Goal: Task Accomplishment & Management: Manage account settings

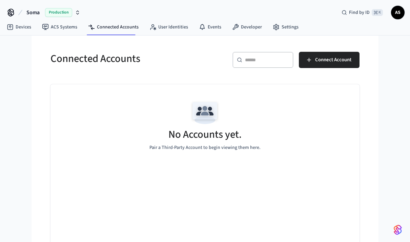
click at [322, 62] on span "Connect Account" at bounding box center [333, 60] width 36 height 9
click at [344, 62] on span "Connect Account" at bounding box center [333, 60] width 36 height 9
click at [278, 134] on div "No Accounts yet. Pair a Third-Party Account to begin viewing them here." at bounding box center [204, 124] width 309 height 81
click at [229, 153] on div "No Accounts yet. Pair a Third-Party Account to begin viewing them here." at bounding box center [204, 124] width 309 height 81
click at [257, 151] on p "Pair a Third-Party Account to begin viewing them here." at bounding box center [204, 147] width 111 height 7
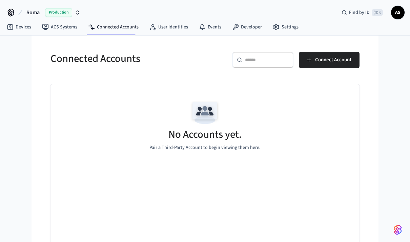
click at [226, 104] on div "No Accounts yet. Pair a Third-Party Account to begin viewing them here." at bounding box center [204, 124] width 309 height 81
click at [321, 65] on button "Connect Account" at bounding box center [329, 60] width 61 height 16
click at [62, 32] on link "ACS Systems" at bounding box center [60, 27] width 46 height 12
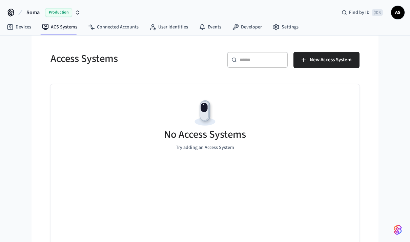
click at [335, 61] on span "New Access System" at bounding box center [330, 60] width 42 height 9
click at [24, 28] on link "Devices" at bounding box center [18, 27] width 35 height 12
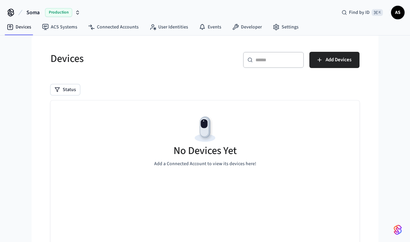
click at [129, 31] on link "Connected Accounts" at bounding box center [113, 27] width 61 height 12
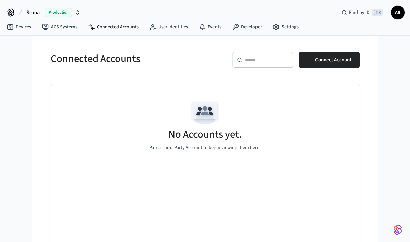
click at [333, 61] on span "Connect Account" at bounding box center [333, 60] width 36 height 9
click at [302, 128] on div "No Accounts yet. Pair a Third-Party Account to begin viewing them here." at bounding box center [204, 124] width 309 height 81
click at [338, 62] on span "Connect Account" at bounding box center [333, 60] width 36 height 9
click at [339, 63] on span "Connect Account" at bounding box center [333, 60] width 36 height 9
click at [311, 62] on icon "button" at bounding box center [308, 60] width 7 height 7
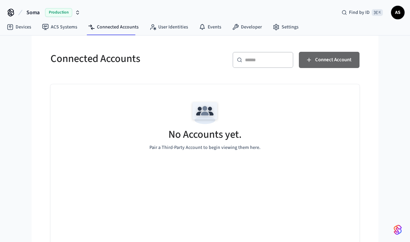
click at [303, 66] on button "Connect Account" at bounding box center [329, 60] width 61 height 16
click at [304, 66] on button "Connect Account" at bounding box center [329, 60] width 61 height 16
click at [303, 66] on button "Connect Account" at bounding box center [329, 60] width 61 height 16
click at [359, 63] on button "Connect Account" at bounding box center [329, 60] width 61 height 16
click at [316, 61] on span "Connect Account" at bounding box center [333, 60] width 36 height 9
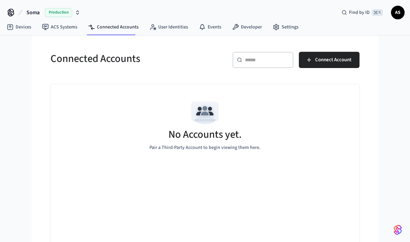
click at [218, 138] on h5 "No Accounts yet." at bounding box center [204, 135] width 73 height 14
click at [205, 117] on img at bounding box center [205, 113] width 30 height 30
click at [205, 116] on img at bounding box center [205, 113] width 30 height 30
click at [207, 120] on img at bounding box center [205, 113] width 30 height 30
click at [320, 63] on span "Connect Account" at bounding box center [333, 60] width 36 height 9
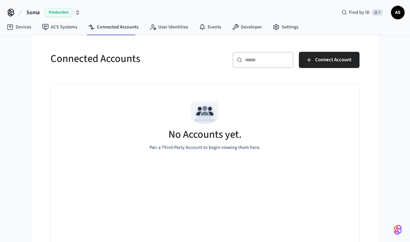
click at [309, 63] on icon "button" at bounding box center [308, 60] width 7 height 7
click at [311, 63] on icon "button" at bounding box center [308, 60] width 7 height 7
click at [350, 62] on span "Connect Account" at bounding box center [333, 60] width 36 height 9
click at [311, 62] on icon "button" at bounding box center [308, 60] width 7 height 7
click at [309, 63] on icon "button" at bounding box center [308, 60] width 7 height 7
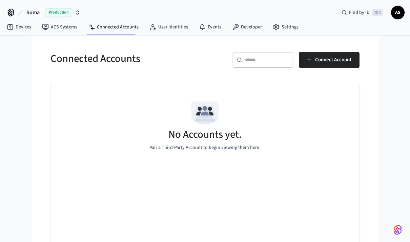
click at [345, 62] on span "Connect Account" at bounding box center [333, 60] width 36 height 9
click at [338, 61] on span "Connect Account" at bounding box center [333, 60] width 36 height 9
click at [331, 61] on span "Connect Account" at bounding box center [333, 60] width 36 height 9
click at [60, 29] on link "ACS Systems" at bounding box center [60, 27] width 46 height 12
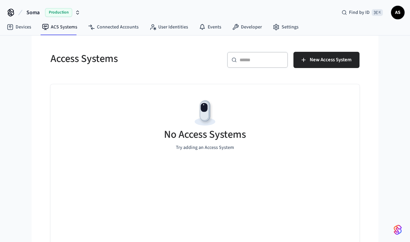
click at [345, 61] on span "New Access System" at bounding box center [330, 60] width 42 height 9
click at [20, 28] on link "Devices" at bounding box center [18, 27] width 35 height 12
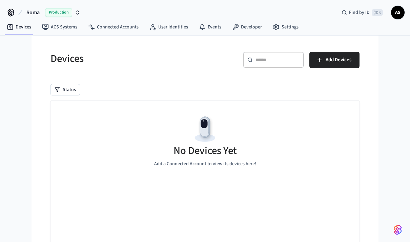
click at [340, 60] on span "Add Devices" at bounding box center [338, 60] width 26 height 9
click at [107, 29] on link "Connected Accounts" at bounding box center [113, 27] width 61 height 12
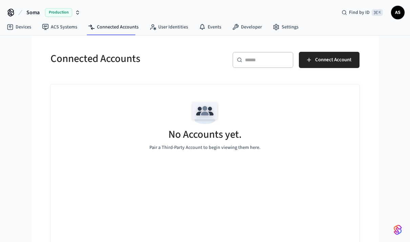
click at [322, 61] on span "Connect Account" at bounding box center [333, 60] width 36 height 9
click at [309, 66] on button "Connect Account" at bounding box center [329, 60] width 61 height 16
click at [160, 30] on link "User Identities" at bounding box center [168, 27] width 49 height 12
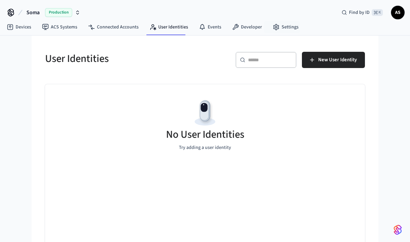
click at [284, 31] on link "Settings" at bounding box center [285, 27] width 37 height 12
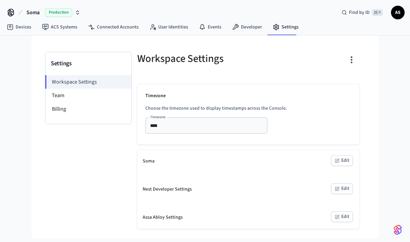
scroll to position [1, 0]
click at [54, 111] on li "Billing" at bounding box center [88, 109] width 86 height 14
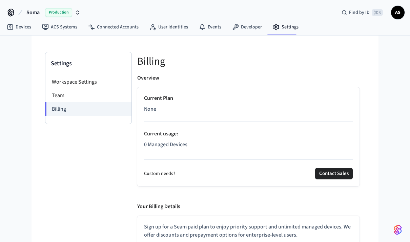
click at [62, 79] on li "Workspace Settings" at bounding box center [88, 82] width 86 height 14
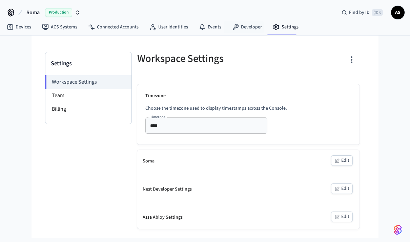
click at [248, 29] on link "Developer" at bounding box center [246, 27] width 41 height 12
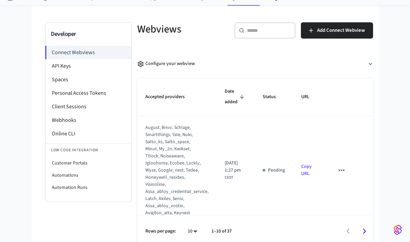
scroll to position [29, 0]
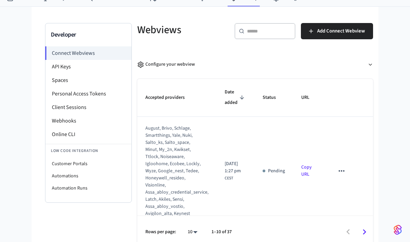
click at [58, 66] on li "API Keys" at bounding box center [88, 67] width 86 height 14
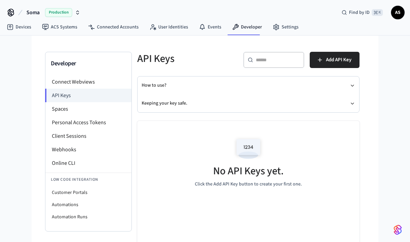
click at [342, 61] on span "Add API Key" at bounding box center [338, 60] width 25 height 9
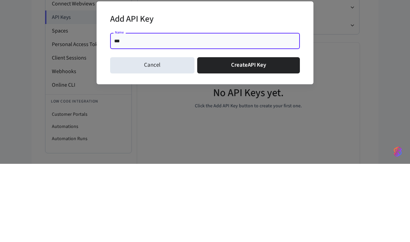
type input "****"
click at [261, 135] on button "Create API Key" at bounding box center [248, 143] width 103 height 16
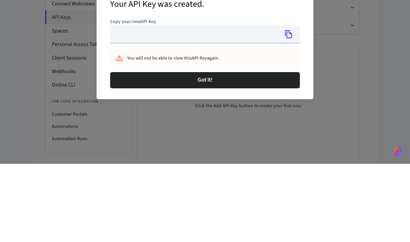
scroll to position [34, 0]
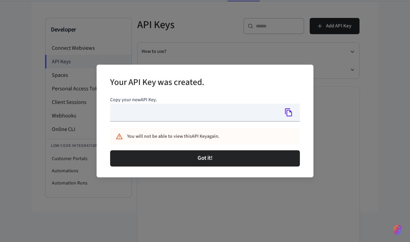
type input "**********"
click at [290, 117] on icon "Copy" at bounding box center [288, 112] width 9 height 9
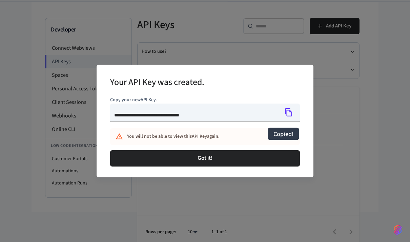
click at [211, 167] on button "Got it!" at bounding box center [205, 158] width 190 height 16
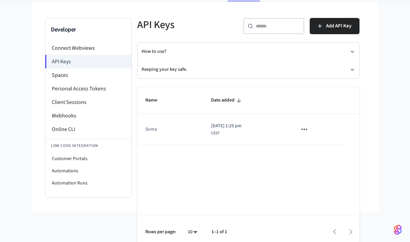
click at [292, 192] on div "Name Date added Soma 2025/10/12 at 1:29 pm CEST Rows per page: 10 ** 1–1 of 1" at bounding box center [248, 167] width 222 height 161
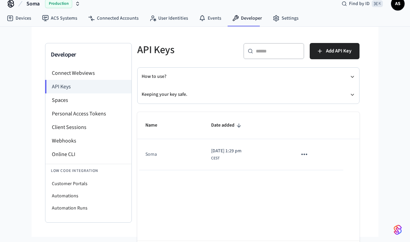
scroll to position [0, 0]
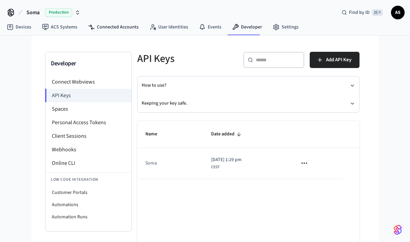
click at [119, 31] on link "Connected Accounts" at bounding box center [113, 27] width 61 height 12
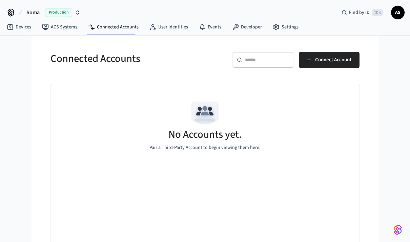
click at [321, 64] on span "Connect Account" at bounding box center [333, 60] width 36 height 9
click at [339, 62] on span "Connect Account" at bounding box center [333, 60] width 36 height 9
click at [309, 64] on button "Connect Account" at bounding box center [329, 60] width 61 height 16
click at [226, 147] on p "Pair a Third-Party Account to begin viewing them here." at bounding box center [204, 147] width 111 height 7
click at [328, 63] on span "Connect Account" at bounding box center [333, 60] width 36 height 9
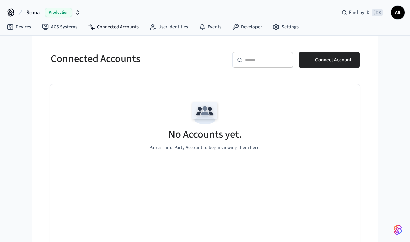
click at [308, 64] on button "Connect Account" at bounding box center [329, 60] width 61 height 16
click at [310, 64] on button "Connect Account" at bounding box center [329, 60] width 61 height 16
click at [237, 145] on p "Pair a Third-Party Account to begin viewing them here." at bounding box center [204, 147] width 111 height 7
click at [241, 146] on p "Pair a Third-Party Account to begin viewing them here." at bounding box center [204, 147] width 111 height 7
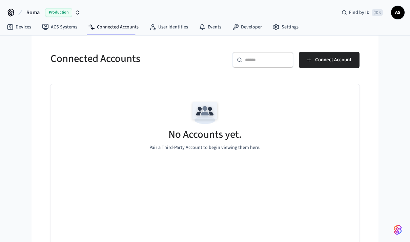
click at [240, 145] on p "Pair a Third-Party Account to begin viewing them here." at bounding box center [204, 147] width 111 height 7
click at [238, 154] on div "No Accounts yet. Pair a Third-Party Account to begin viewing them here." at bounding box center [204, 124] width 309 height 81
click at [238, 153] on div "No Accounts yet. Pair a Third-Party Account to begin viewing them here." at bounding box center [204, 124] width 309 height 81
click at [59, 25] on link "ACS Systems" at bounding box center [60, 27] width 46 height 12
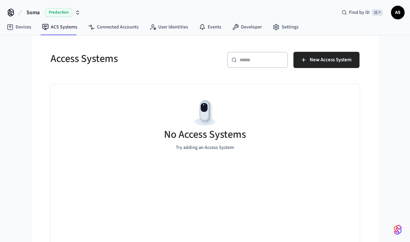
click at [19, 27] on link "Devices" at bounding box center [18, 27] width 35 height 12
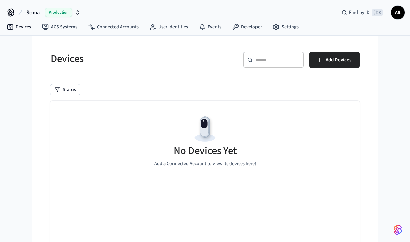
click at [56, 29] on link "ACS Systems" at bounding box center [60, 27] width 46 height 12
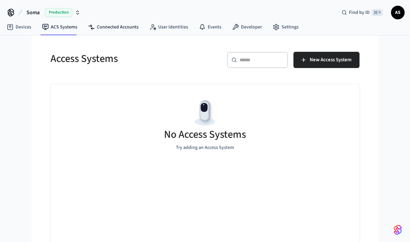
click at [104, 28] on link "Connected Accounts" at bounding box center [113, 27] width 61 height 12
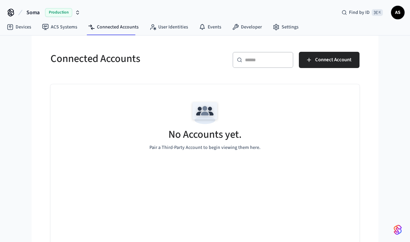
click at [313, 63] on button "Connect Account" at bounding box center [329, 60] width 61 height 16
click at [311, 66] on button "Connect Account" at bounding box center [329, 60] width 61 height 16
click at [52, 29] on link "ACS Systems" at bounding box center [60, 27] width 46 height 12
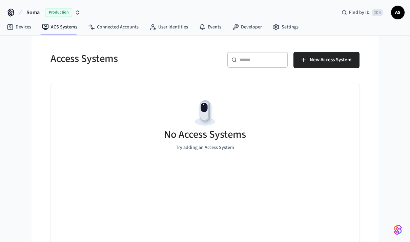
click at [308, 63] on button "New Access System" at bounding box center [326, 60] width 66 height 16
click at [313, 63] on span "New Access System" at bounding box center [330, 60] width 42 height 9
click at [13, 43] on div "Soma Production Find by ID ⌘ K AS Devices ACS Systems Connected Accounts User I…" at bounding box center [205, 127] width 410 height 254
click at [21, 26] on link "Devices" at bounding box center [18, 27] width 35 height 12
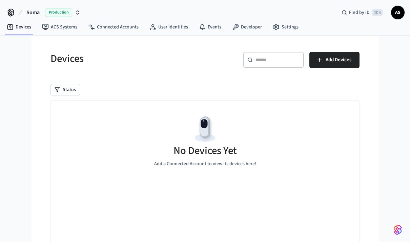
click at [321, 67] on button "Add Devices" at bounding box center [334, 60] width 50 height 16
click at [100, 26] on link "Connected Accounts" at bounding box center [113, 27] width 61 height 12
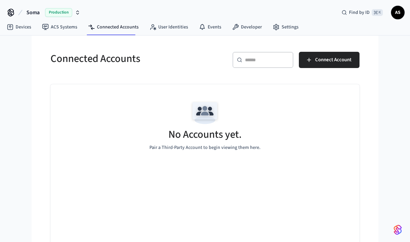
click at [309, 62] on icon "button" at bounding box center [308, 60] width 7 height 7
click at [351, 63] on button "Connect Account" at bounding box center [329, 60] width 61 height 16
click at [349, 62] on span "Connect Account" at bounding box center [333, 60] width 36 height 9
click at [213, 27] on link "Events" at bounding box center [209, 27] width 33 height 12
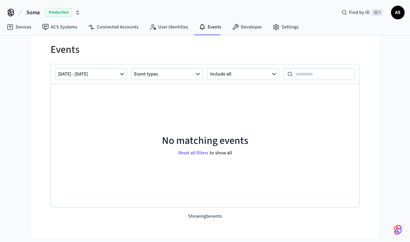
click at [177, 29] on link "User Identities" at bounding box center [168, 27] width 49 height 12
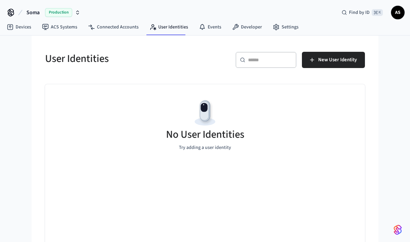
click at [336, 60] on span "New User Identity" at bounding box center [337, 60] width 39 height 9
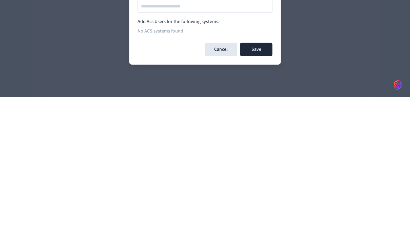
scroll to position [17, 0]
click at [224, 188] on button "Cancel" at bounding box center [220, 195] width 32 height 14
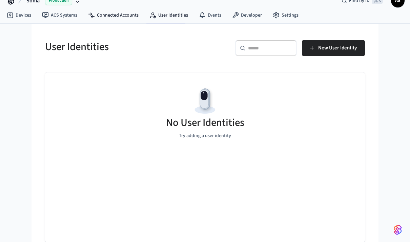
click at [128, 12] on link "Connected Accounts" at bounding box center [113, 15] width 61 height 12
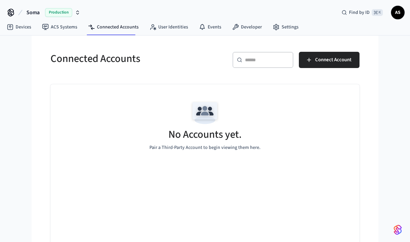
click at [335, 63] on span "Connect Account" at bounding box center [333, 60] width 36 height 9
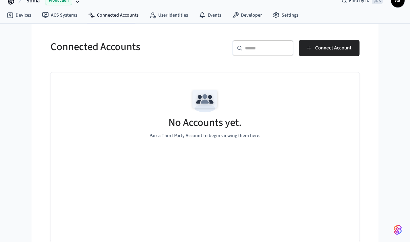
click at [328, 44] on span "Connect Account" at bounding box center [333, 48] width 36 height 9
click at [248, 132] on p "Pair a Third-Party Account to begin viewing them here." at bounding box center [204, 135] width 111 height 7
click at [255, 135] on div "No Accounts yet. Pair a Third-Party Account to begin viewing them here." at bounding box center [204, 112] width 309 height 81
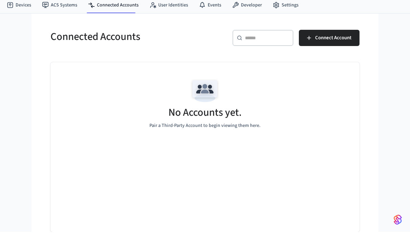
scroll to position [0, 0]
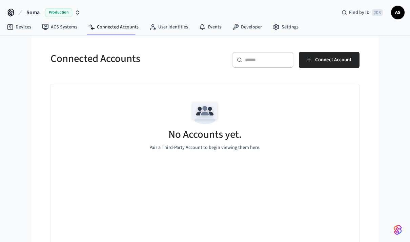
click at [326, 61] on span "Connect Account" at bounding box center [333, 60] width 36 height 9
click at [308, 62] on icon "button" at bounding box center [308, 60] width 7 height 7
click at [307, 62] on icon "button" at bounding box center [308, 60] width 7 height 7
click at [310, 61] on icon "button" at bounding box center [308, 60] width 7 height 7
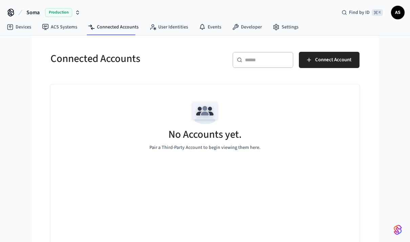
click at [324, 97] on div "No Accounts yet. Pair a Third-Party Account to begin viewing them here." at bounding box center [204, 124] width 309 height 81
click at [308, 61] on icon "button" at bounding box center [308, 60] width 7 height 7
click at [310, 63] on button "Connect Account" at bounding box center [329, 60] width 61 height 16
click at [311, 63] on button "Connect Account" at bounding box center [329, 60] width 61 height 16
click at [313, 62] on button "Connect Account" at bounding box center [329, 60] width 61 height 16
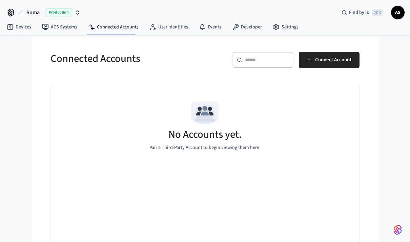
click at [314, 63] on button "Connect Account" at bounding box center [329, 60] width 61 height 16
click at [311, 61] on icon "button" at bounding box center [308, 60] width 7 height 7
click at [306, 62] on icon "button" at bounding box center [308, 60] width 7 height 7
click at [307, 63] on icon "button" at bounding box center [308, 60] width 7 height 7
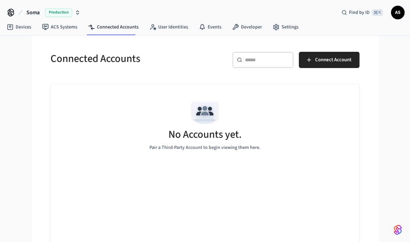
click at [307, 64] on button "Connect Account" at bounding box center [329, 60] width 61 height 16
click at [308, 64] on button "Connect Account" at bounding box center [329, 60] width 61 height 16
click at [382, 57] on div "Soma Production Find by ID ⌘ K AS Devices ACS Systems Connected Accounts User I…" at bounding box center [205, 127] width 410 height 254
click at [349, 64] on span "Connect Account" at bounding box center [333, 60] width 36 height 9
click at [310, 63] on icon "button" at bounding box center [308, 60] width 7 height 7
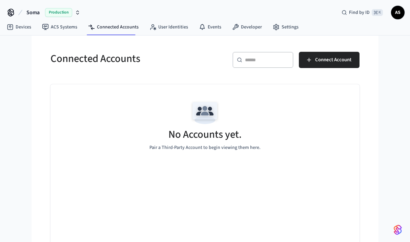
click at [334, 61] on span "Connect Account" at bounding box center [333, 60] width 36 height 9
click at [308, 62] on icon "button" at bounding box center [308, 60] width 7 height 7
click at [307, 63] on icon "button" at bounding box center [308, 60] width 7 height 7
click at [307, 64] on button "Connect Account" at bounding box center [329, 60] width 61 height 16
click at [310, 61] on icon "button" at bounding box center [308, 60] width 7 height 7
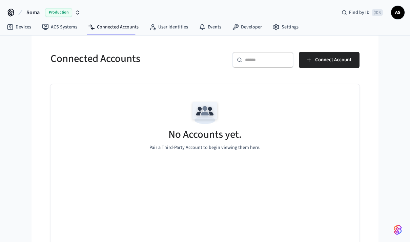
click at [339, 42] on div "Connected Accounts ​ ​ Connect Account No Accounts yet. Pair a Third-Party Acco…" at bounding box center [205, 145] width 330 height 218
click at [336, 63] on span "Connect Account" at bounding box center [333, 60] width 36 height 9
click at [308, 63] on icon "button" at bounding box center [308, 60] width 7 height 7
click at [338, 62] on span "Connect Account" at bounding box center [333, 60] width 36 height 9
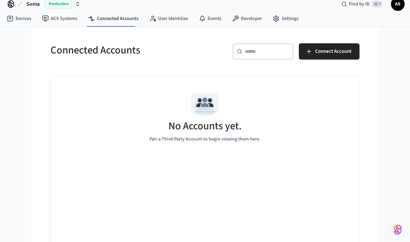
scroll to position [9, 0]
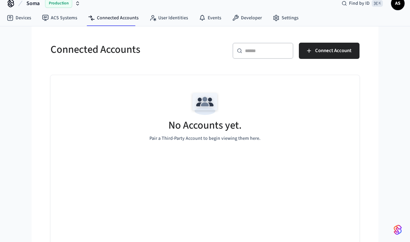
click at [332, 54] on span "Connect Account" at bounding box center [333, 50] width 36 height 9
click at [312, 52] on icon "button" at bounding box center [308, 50] width 7 height 7
click at [310, 55] on button "Connect Account" at bounding box center [329, 51] width 61 height 16
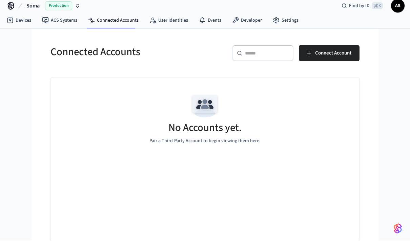
scroll to position [0, 0]
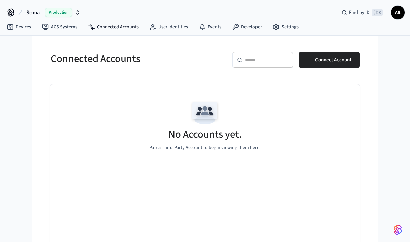
click at [325, 61] on span "Connect Account" at bounding box center [333, 60] width 36 height 9
click at [62, 10] on span "Production" at bounding box center [58, 12] width 27 height 9
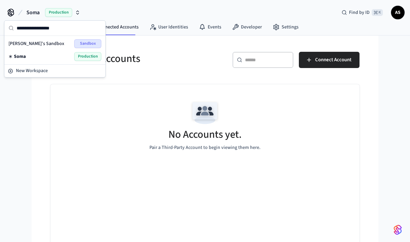
click at [19, 55] on span "Soma" at bounding box center [20, 56] width 12 height 7
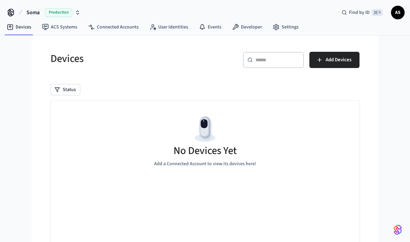
click at [131, 27] on link "Connected Accounts" at bounding box center [113, 27] width 61 height 12
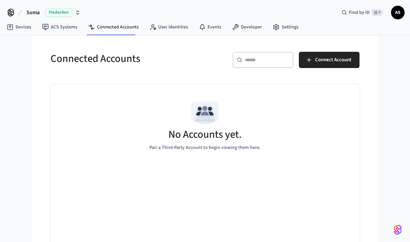
click at [331, 62] on span "Connect Account" at bounding box center [333, 60] width 36 height 9
click at [310, 64] on button "Connect Account" at bounding box center [329, 60] width 61 height 16
click at [353, 62] on button "Connect Account" at bounding box center [329, 60] width 61 height 16
click at [308, 61] on icon "button" at bounding box center [308, 60] width 7 height 7
click at [271, 63] on input "text" at bounding box center [267, 60] width 44 height 7
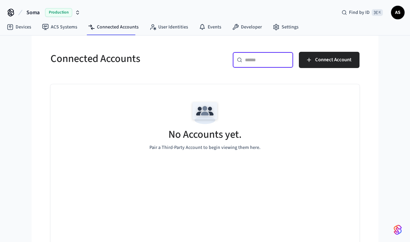
click at [311, 62] on icon "button" at bounding box center [308, 60] width 7 height 7
click at [314, 63] on button "Connect Account" at bounding box center [329, 60] width 61 height 16
click at [345, 60] on span "Connect Account" at bounding box center [333, 60] width 36 height 9
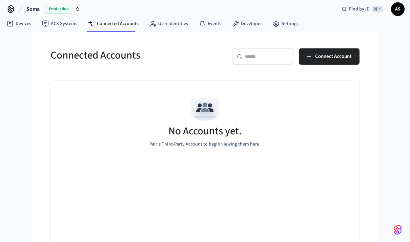
scroll to position [3, 0]
click at [336, 56] on span "Connect Account" at bounding box center [333, 56] width 36 height 9
click at [336, 61] on span "Connect Account" at bounding box center [333, 56] width 36 height 9
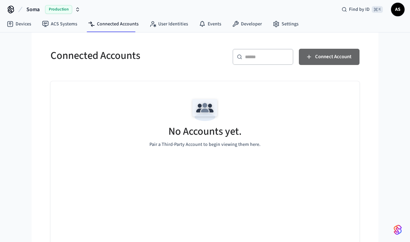
click at [333, 58] on span "Connect Account" at bounding box center [333, 56] width 36 height 9
click at [311, 58] on icon "button" at bounding box center [308, 56] width 7 height 7
click at [344, 58] on span "Connect Account" at bounding box center [333, 56] width 36 height 9
click at [347, 57] on span "Connect Account" at bounding box center [333, 56] width 36 height 9
click at [312, 60] on button "Connect Account" at bounding box center [329, 57] width 61 height 16
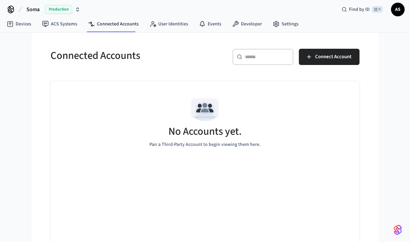
click at [331, 61] on span "Connect Account" at bounding box center [333, 56] width 36 height 9
click at [333, 61] on span "Connect Account" at bounding box center [333, 56] width 36 height 9
click at [310, 58] on icon "button" at bounding box center [308, 56] width 7 height 7
click at [355, 63] on button "Connect Account" at bounding box center [329, 57] width 61 height 16
click at [350, 60] on span "Connect Account" at bounding box center [333, 56] width 36 height 9
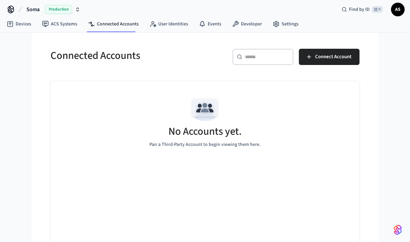
click at [339, 44] on div "​ ​ Connect Account" at bounding box center [280, 56] width 158 height 30
click at [323, 62] on button "Connect Account" at bounding box center [329, 57] width 61 height 16
click at [321, 58] on span "Connect Account" at bounding box center [333, 56] width 36 height 9
click at [326, 62] on button "Connect Account" at bounding box center [329, 57] width 61 height 16
click at [343, 59] on span "Connect Account" at bounding box center [333, 56] width 36 height 9
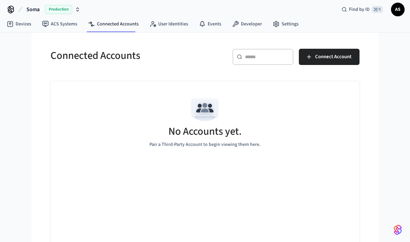
click at [314, 60] on button "Connect Account" at bounding box center [329, 57] width 61 height 16
click at [306, 62] on button "Connect Account" at bounding box center [329, 57] width 61 height 16
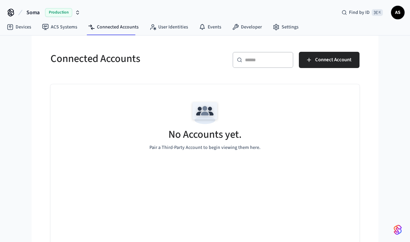
click at [325, 61] on span "Connect Account" at bounding box center [333, 60] width 36 height 9
click at [309, 62] on icon "button" at bounding box center [308, 60] width 7 height 7
click at [342, 62] on span "Connect Account" at bounding box center [333, 60] width 36 height 9
click at [333, 61] on span "Connect Account" at bounding box center [333, 60] width 36 height 9
click at [328, 62] on span "Connect Account" at bounding box center [333, 60] width 36 height 9
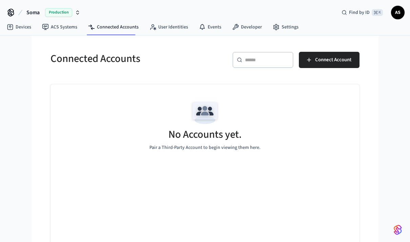
click at [309, 62] on icon "button" at bounding box center [308, 60] width 7 height 7
click at [378, 97] on div "Soma Production Find by ID ⌘ K AS Devices ACS Systems Connected Accounts User I…" at bounding box center [205, 127] width 410 height 254
click at [343, 63] on span "Connect Account" at bounding box center [333, 60] width 36 height 9
click at [359, 60] on button "Connect Account" at bounding box center [329, 60] width 61 height 16
click at [349, 62] on span "Connect Account" at bounding box center [333, 60] width 36 height 9
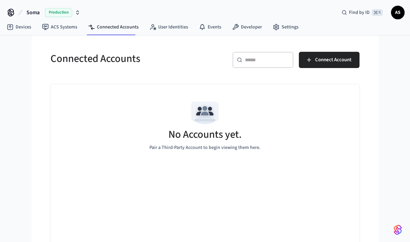
click at [310, 65] on button "Connect Account" at bounding box center [329, 60] width 61 height 16
click at [320, 61] on span "Connect Account" at bounding box center [333, 60] width 36 height 9
click at [314, 65] on button "Connect Account" at bounding box center [329, 60] width 61 height 16
click at [340, 59] on span "Connect Account" at bounding box center [333, 60] width 36 height 9
click at [309, 66] on button "Connect Account" at bounding box center [329, 60] width 61 height 16
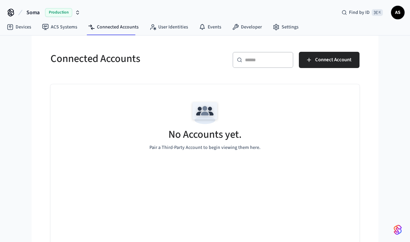
click at [172, 28] on link "User Identities" at bounding box center [168, 27] width 49 height 12
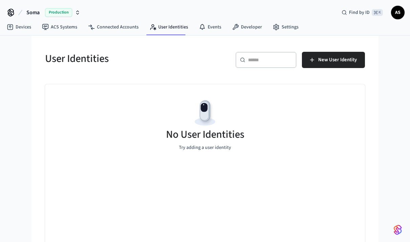
click at [332, 64] on span "New User Identity" at bounding box center [337, 60] width 39 height 9
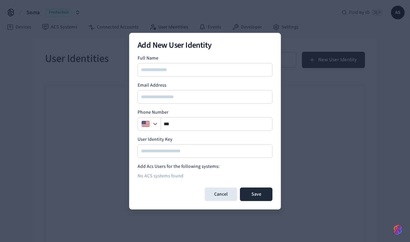
click at [329, 85] on div at bounding box center [205, 121] width 410 height 242
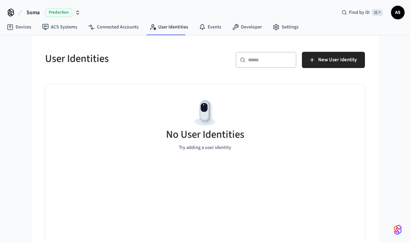
click at [56, 29] on link "ACS Systems" at bounding box center [60, 27] width 46 height 12
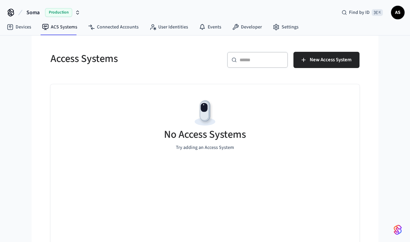
scroll to position [1, 0]
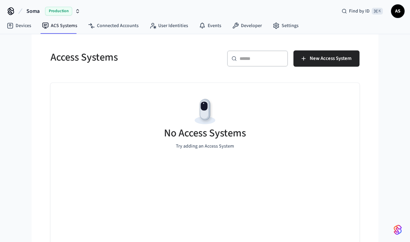
click at [124, 30] on link "Connected Accounts" at bounding box center [113, 26] width 61 height 12
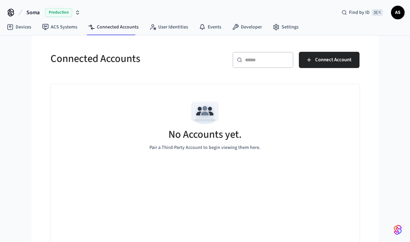
click at [328, 61] on span "Connect Account" at bounding box center [333, 60] width 36 height 9
click at [312, 61] on icon "button" at bounding box center [308, 60] width 7 height 7
click at [356, 63] on button "Connect Account" at bounding box center [329, 60] width 61 height 16
click at [352, 62] on button "Connect Account" at bounding box center [329, 60] width 61 height 16
click at [348, 65] on button "Connect Account" at bounding box center [329, 60] width 61 height 16
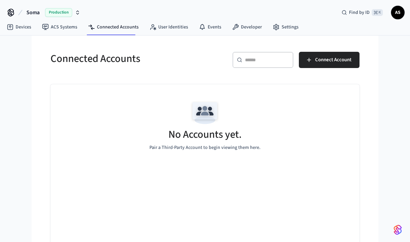
click at [332, 64] on span "Connect Account" at bounding box center [333, 60] width 36 height 9
click at [312, 62] on icon "button" at bounding box center [308, 60] width 7 height 7
click at [399, 16] on span "AS" at bounding box center [397, 12] width 12 height 12
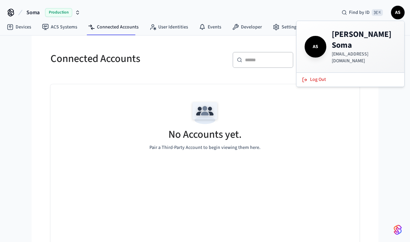
click at [371, 51] on p "[EMAIL_ADDRESS][DOMAIN_NAME]" at bounding box center [363, 58] width 64 height 14
click at [350, 105] on div "No Accounts yet. Pair a Third-Party Account to begin viewing them here." at bounding box center [204, 124] width 309 height 81
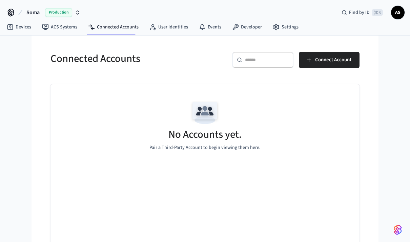
click at [285, 27] on link "Settings" at bounding box center [285, 27] width 37 height 12
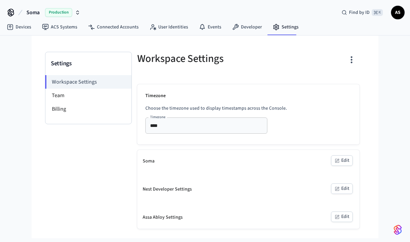
scroll to position [9, 0]
click at [348, 155] on button "Edit" at bounding box center [342, 160] width 22 height 10
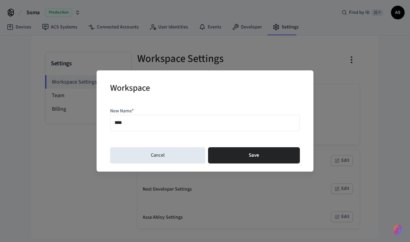
click at [184, 163] on button "Cancel" at bounding box center [157, 155] width 95 height 16
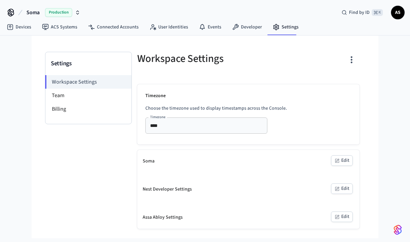
click at [256, 21] on link "Developer" at bounding box center [246, 27] width 41 height 12
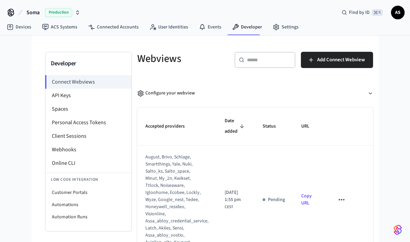
click at [175, 32] on link "User Identities" at bounding box center [168, 27] width 49 height 12
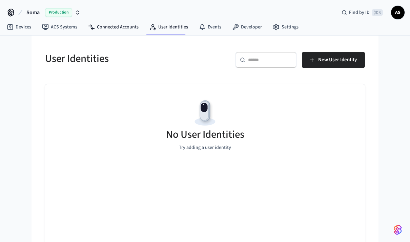
click at [119, 31] on link "Connected Accounts" at bounding box center [113, 27] width 61 height 12
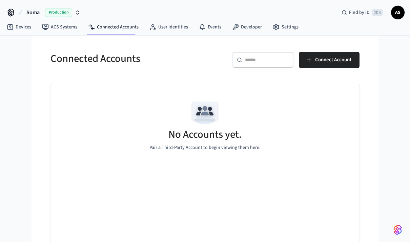
click at [338, 62] on span "Connect Account" at bounding box center [333, 60] width 36 height 9
click at [310, 63] on button "Connect Account" at bounding box center [329, 60] width 61 height 16
click at [352, 65] on button "Connect Account" at bounding box center [329, 60] width 61 height 16
click at [333, 63] on span "Connect Account" at bounding box center [333, 60] width 36 height 9
click at [330, 61] on span "Connect Account" at bounding box center [333, 60] width 36 height 9
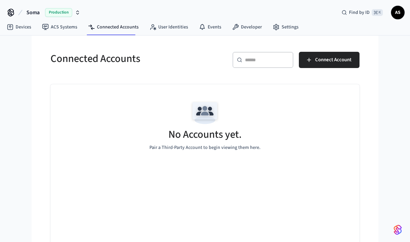
click at [345, 62] on span "Connect Account" at bounding box center [333, 60] width 36 height 9
click at [313, 60] on button "Connect Account" at bounding box center [329, 60] width 61 height 16
click at [311, 61] on icon "button" at bounding box center [308, 60] width 7 height 7
click at [341, 63] on span "Connect Account" at bounding box center [333, 60] width 36 height 9
click at [350, 61] on span "Connect Account" at bounding box center [333, 60] width 36 height 9
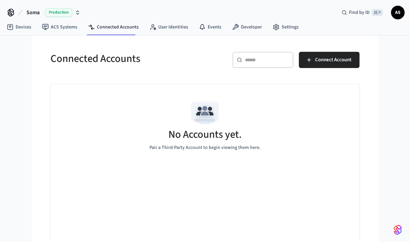
click at [25, 30] on link "Devices" at bounding box center [18, 27] width 35 height 12
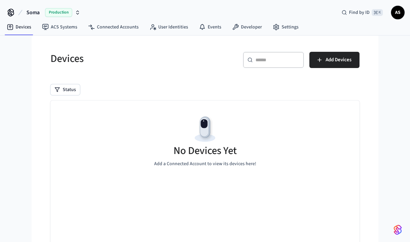
click at [350, 62] on span "Add Devices" at bounding box center [338, 60] width 26 height 9
click at [337, 63] on span "Add Devices" at bounding box center [338, 60] width 26 height 9
click at [63, 33] on link "ACS Systems" at bounding box center [60, 27] width 46 height 12
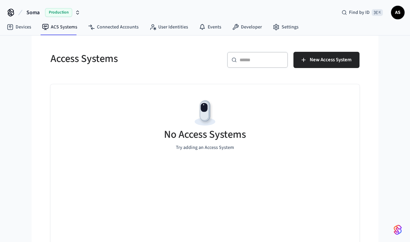
click at [339, 62] on span "New Access System" at bounding box center [330, 60] width 42 height 9
click at [307, 64] on button "New Access System" at bounding box center [326, 60] width 66 height 16
click at [124, 32] on link "Connected Accounts" at bounding box center [113, 27] width 61 height 12
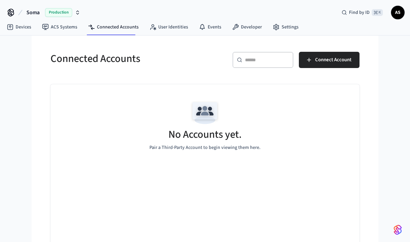
click at [316, 63] on span "Connect Account" at bounding box center [333, 60] width 36 height 9
click at [350, 63] on span "Connect Account" at bounding box center [333, 60] width 36 height 9
click at [347, 62] on span "Connect Account" at bounding box center [333, 60] width 36 height 9
click at [343, 67] on button "Connect Account" at bounding box center [329, 60] width 61 height 16
click at [335, 61] on span "Connect Account" at bounding box center [333, 60] width 36 height 9
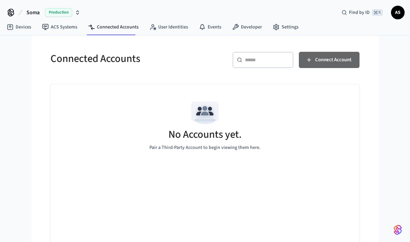
click at [312, 61] on button "Connect Account" at bounding box center [329, 60] width 61 height 16
click at [312, 63] on button "Connect Account" at bounding box center [329, 60] width 61 height 16
click at [340, 63] on span "Connect Account" at bounding box center [333, 60] width 36 height 9
click at [355, 58] on button "Connect Account" at bounding box center [329, 60] width 61 height 16
click at [311, 64] on button "Connect Account" at bounding box center [329, 60] width 61 height 16
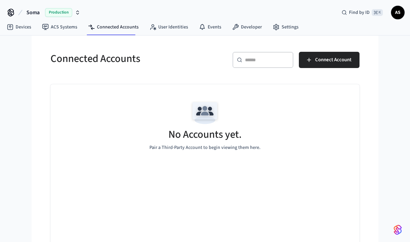
click at [277, 152] on div "No Accounts yet. Pair a Third-Party Account to begin viewing them here." at bounding box center [204, 124] width 309 height 81
click at [165, 33] on link "User Identities" at bounding box center [168, 27] width 49 height 12
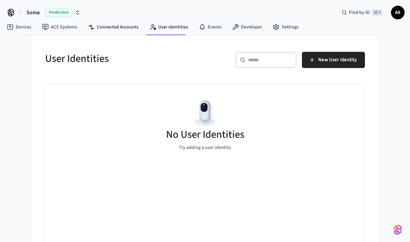
click at [111, 29] on link "Connected Accounts" at bounding box center [113, 27] width 61 height 12
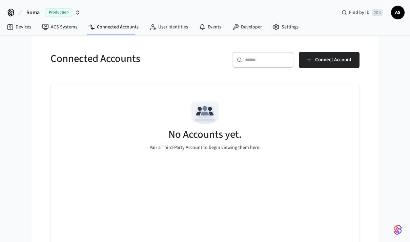
click at [82, 14] on button "Soma Production" at bounding box center [53, 12] width 58 height 14
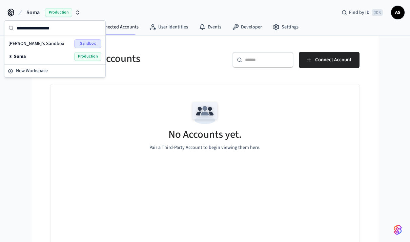
click at [59, 45] on div "Alf Egil's Sandbox Sandbox" at bounding box center [54, 43] width 93 height 9
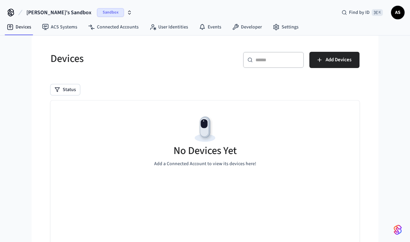
click at [172, 29] on link "User Identities" at bounding box center [168, 27] width 49 height 12
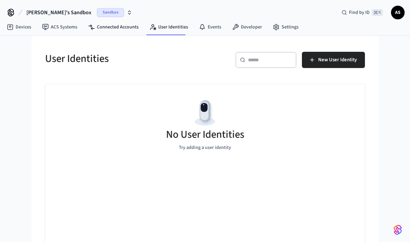
click at [119, 27] on link "Connected Accounts" at bounding box center [113, 27] width 61 height 12
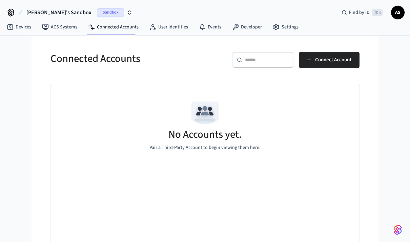
click at [327, 60] on span "Connect Account" at bounding box center [333, 60] width 36 height 9
click at [109, 15] on button "Alf Egil's Sandbox Sandbox" at bounding box center [79, 12] width 110 height 14
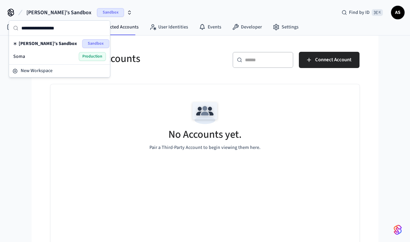
click at [41, 57] on div "Soma Production" at bounding box center [59, 56] width 93 height 9
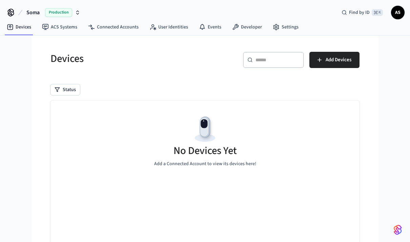
click at [127, 26] on link "Connected Accounts" at bounding box center [113, 27] width 61 height 12
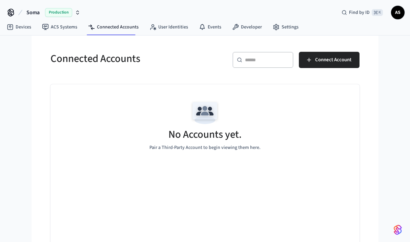
click at [334, 65] on button "Connect Account" at bounding box center [329, 60] width 61 height 16
click at [334, 62] on span "Connect Account" at bounding box center [333, 60] width 36 height 9
click at [307, 60] on icon "button" at bounding box center [308, 60] width 7 height 7
click at [323, 154] on div "No Accounts yet. Pair a Third-Party Account to begin viewing them here." at bounding box center [204, 124] width 309 height 81
click at [331, 128] on div "No Accounts yet. Pair a Third-Party Account to begin viewing them here." at bounding box center [204, 124] width 309 height 81
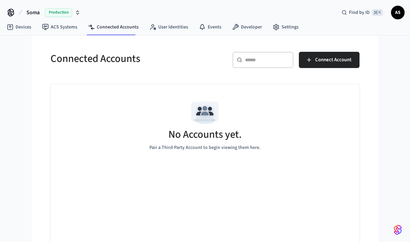
click at [336, 66] on button "Connect Account" at bounding box center [329, 60] width 61 height 16
click at [342, 61] on span "Connect Account" at bounding box center [333, 60] width 36 height 9
click at [342, 62] on span "Connect Account" at bounding box center [333, 60] width 36 height 9
click at [342, 60] on span "Connect Account" at bounding box center [333, 60] width 36 height 9
